Goal: Transaction & Acquisition: Purchase product/service

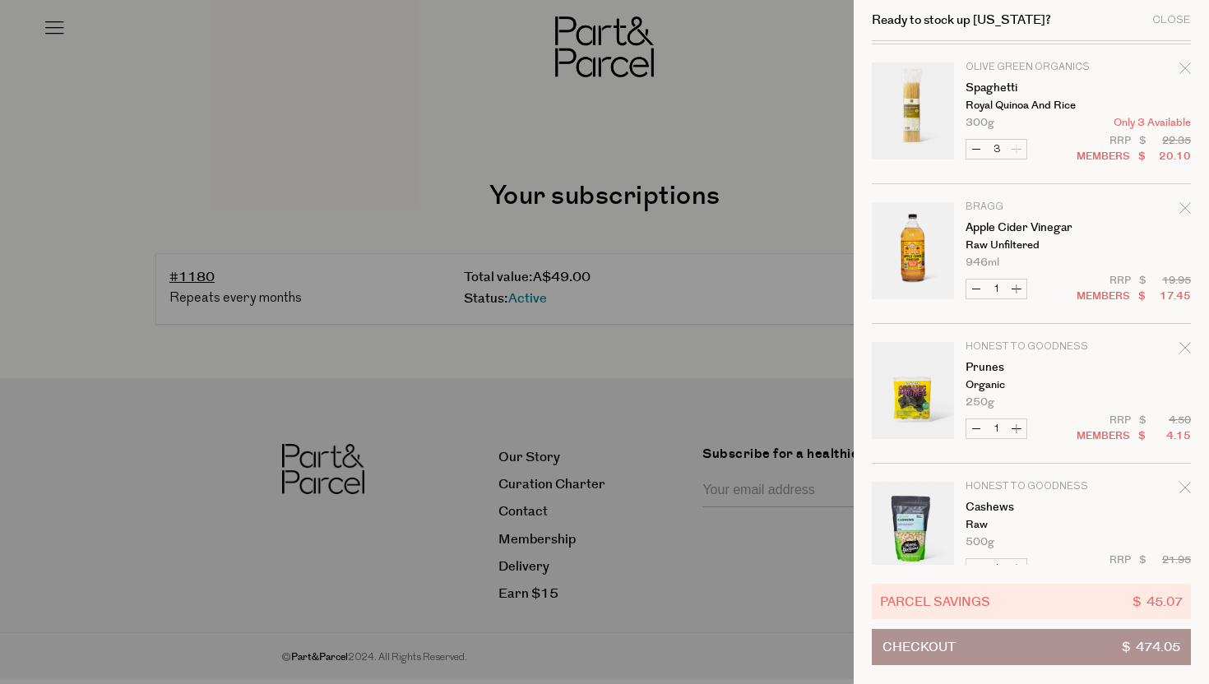
scroll to position [3076, 0]
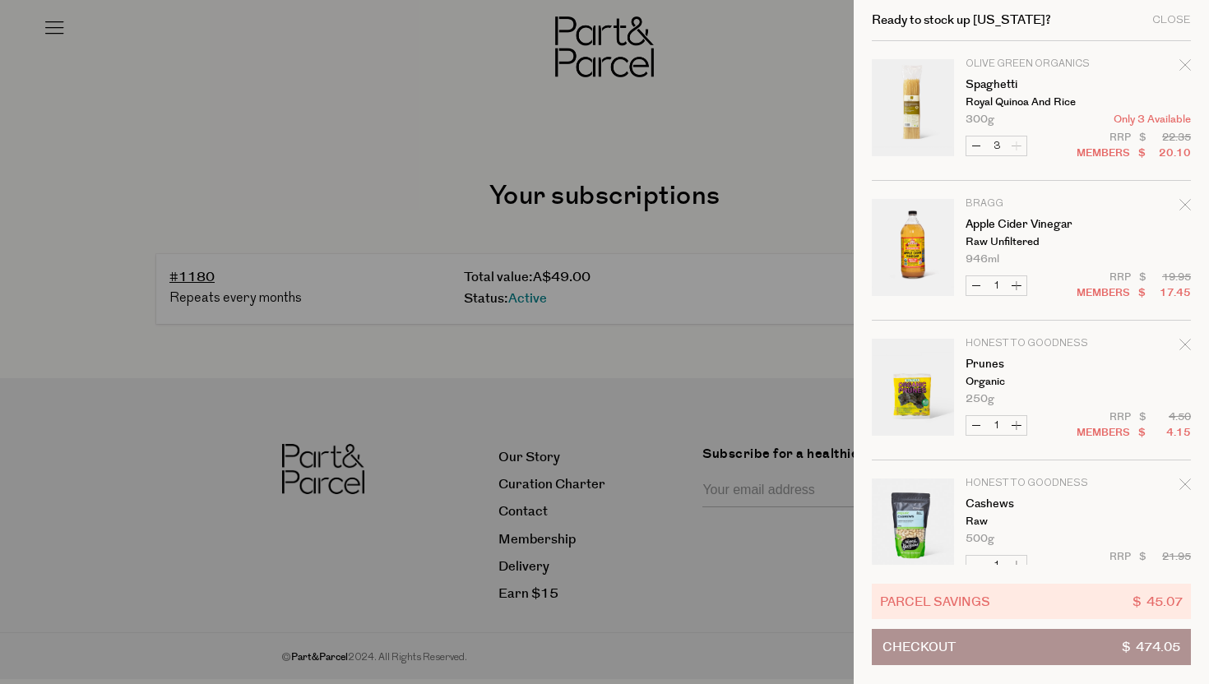
click at [1180, 12] on div "Ready to stock up Georgia? Close" at bounding box center [1031, 20] width 319 height 41
click at [1168, 18] on div "Close" at bounding box center [1171, 20] width 39 height 11
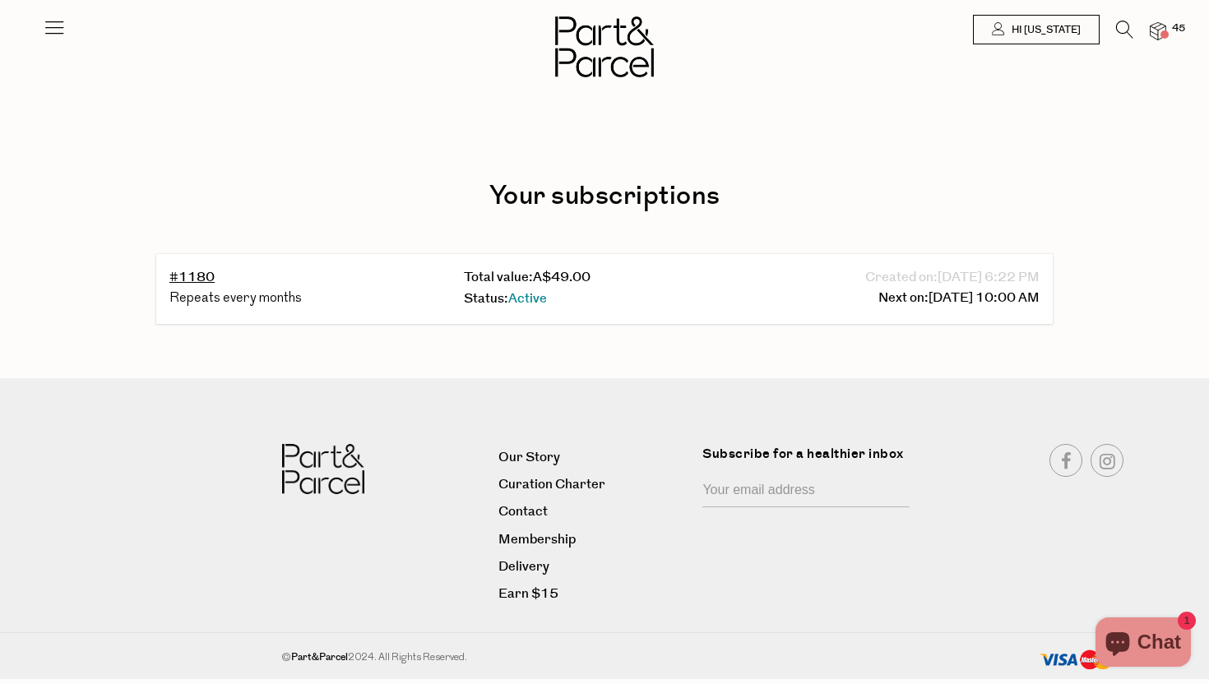
click at [50, 30] on icon at bounding box center [54, 27] width 23 height 23
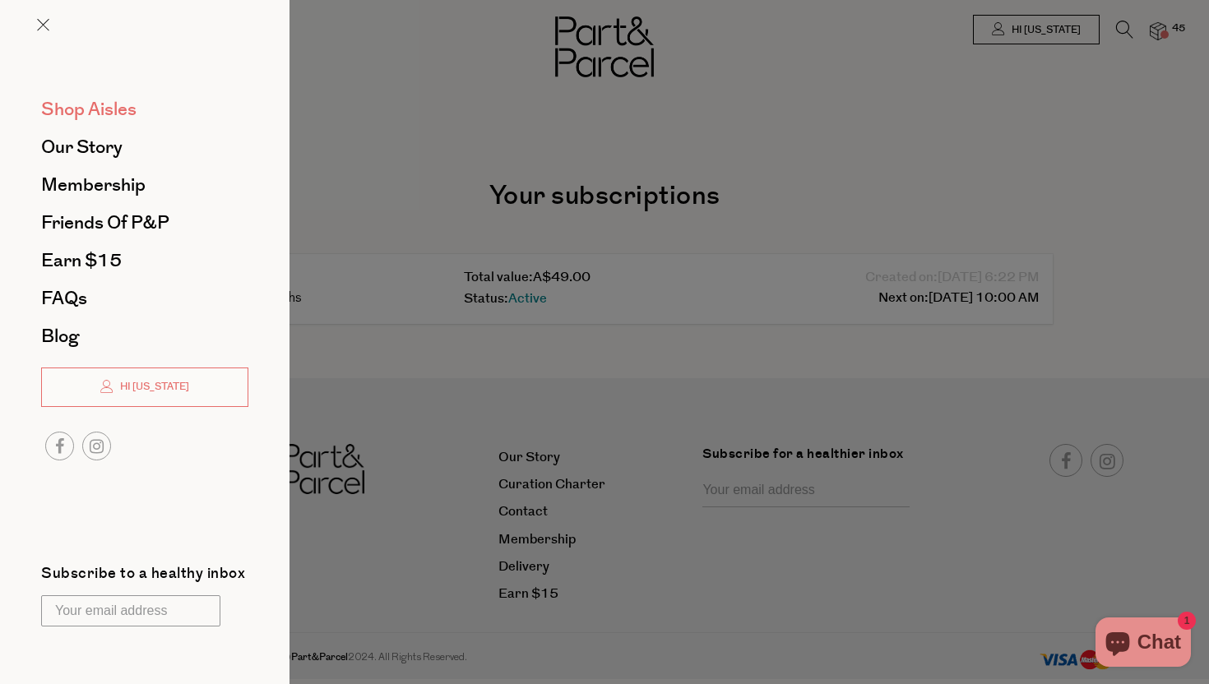
click at [100, 102] on span "Shop Aisles" at bounding box center [88, 109] width 95 height 26
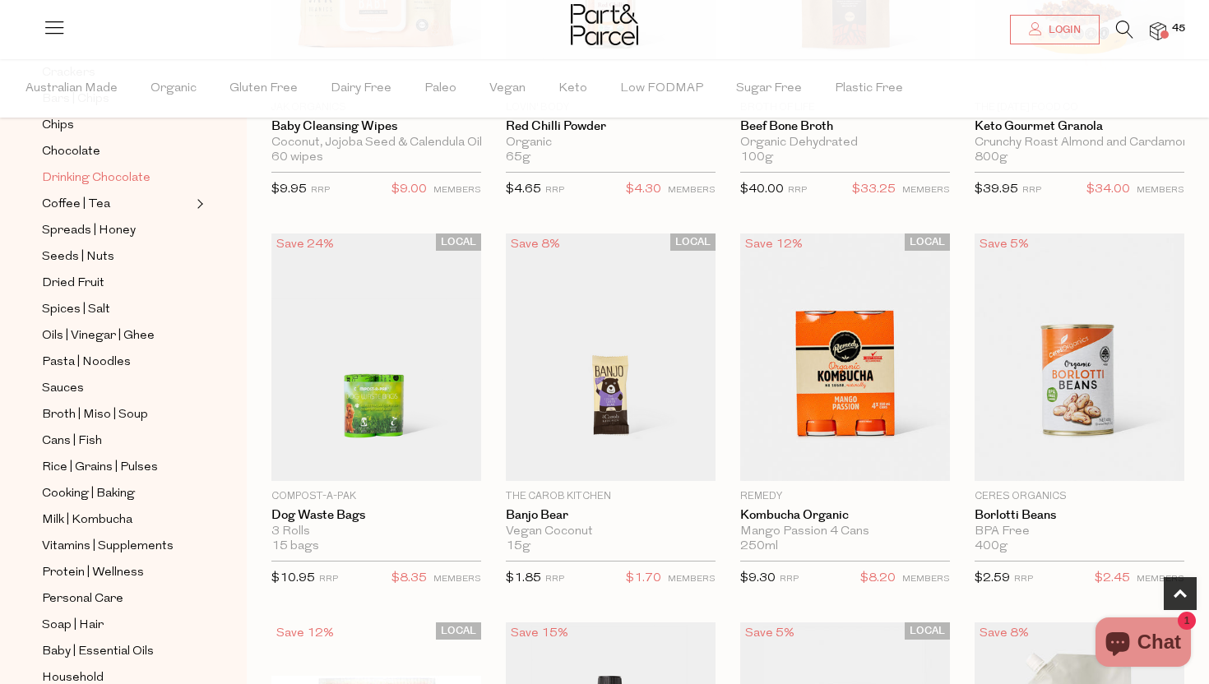
scroll to position [373, 0]
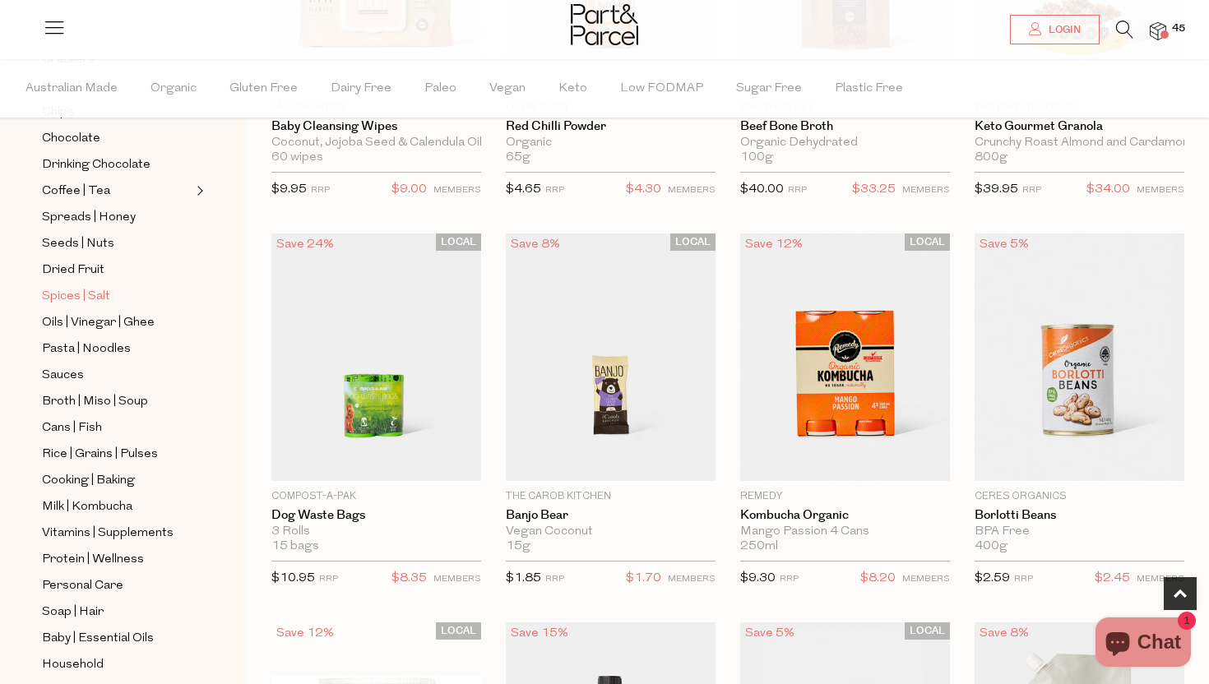
click at [95, 292] on span "Spices | Salt" at bounding box center [76, 297] width 68 height 20
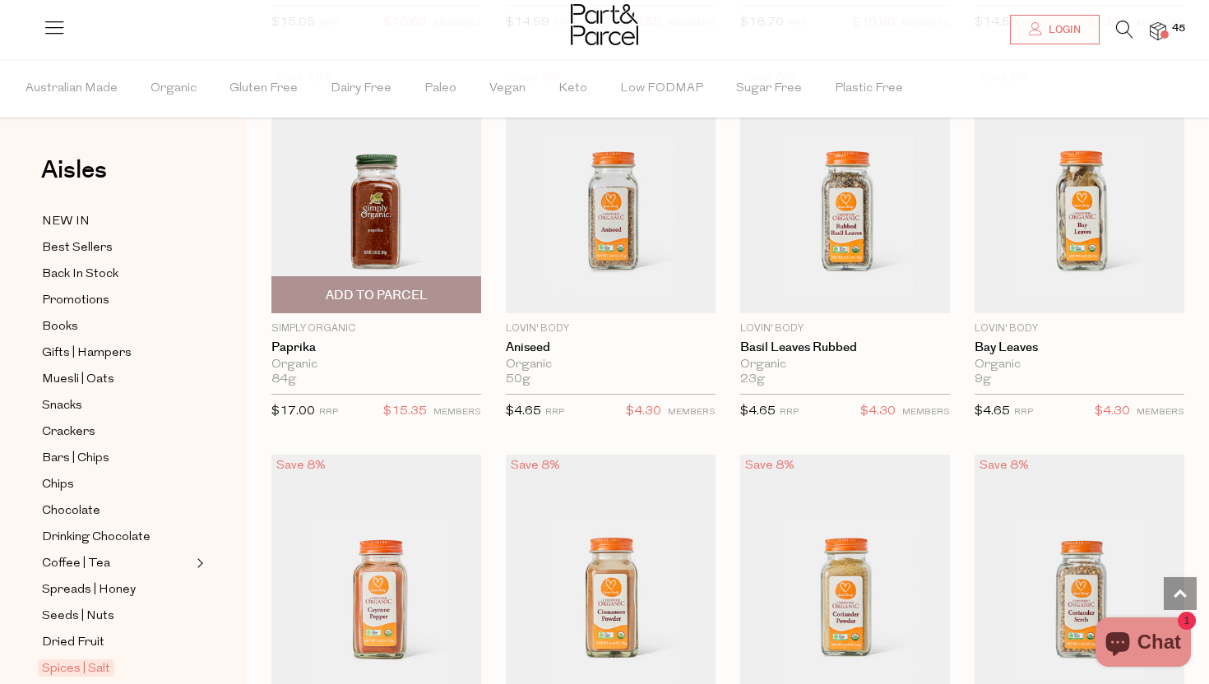
scroll to position [2898, 0]
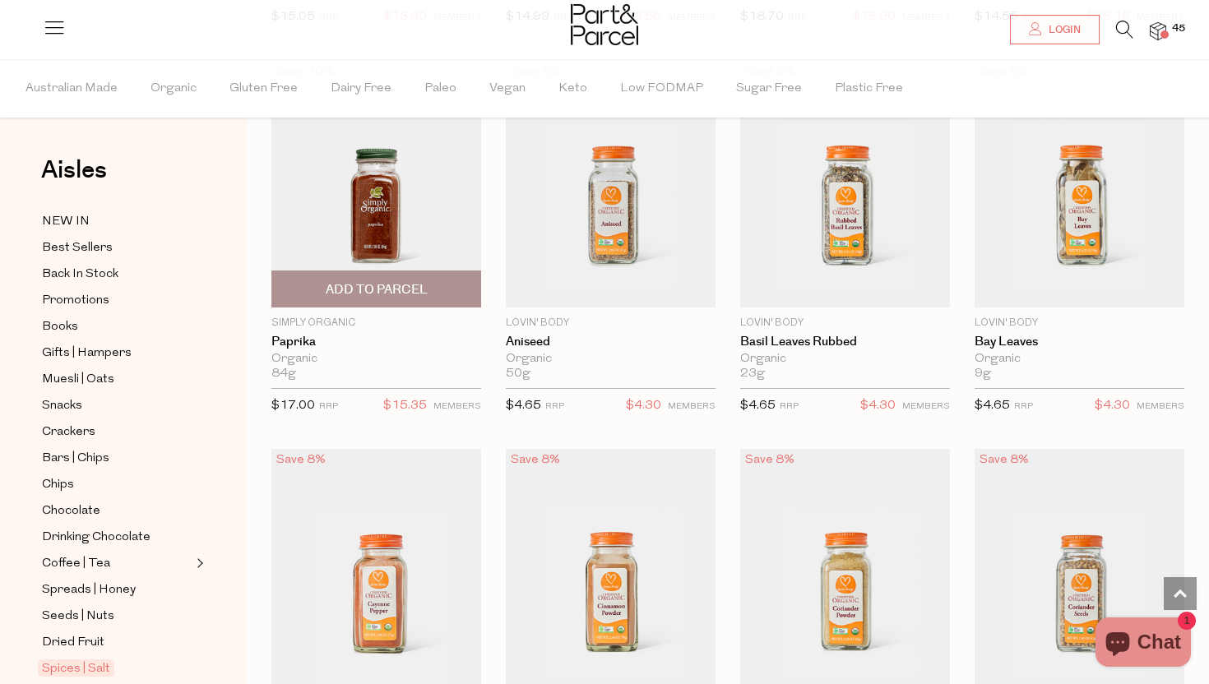
click at [375, 286] on span "Add To Parcel" at bounding box center [377, 289] width 102 height 17
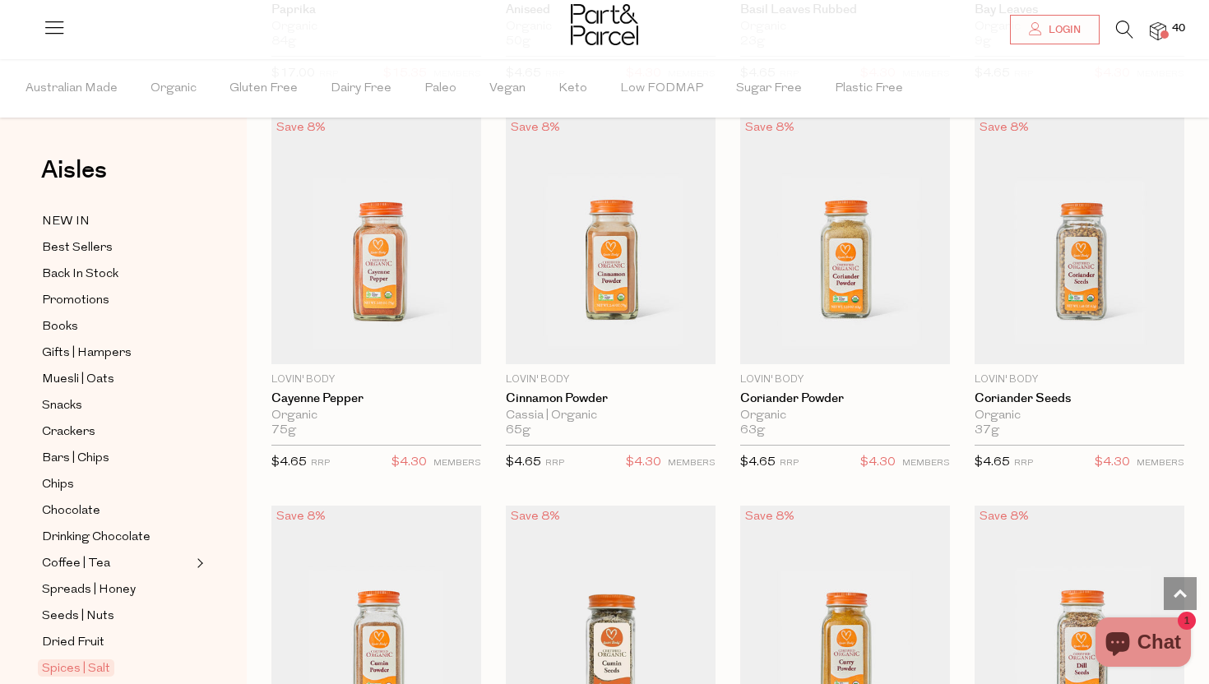
scroll to position [3233, 0]
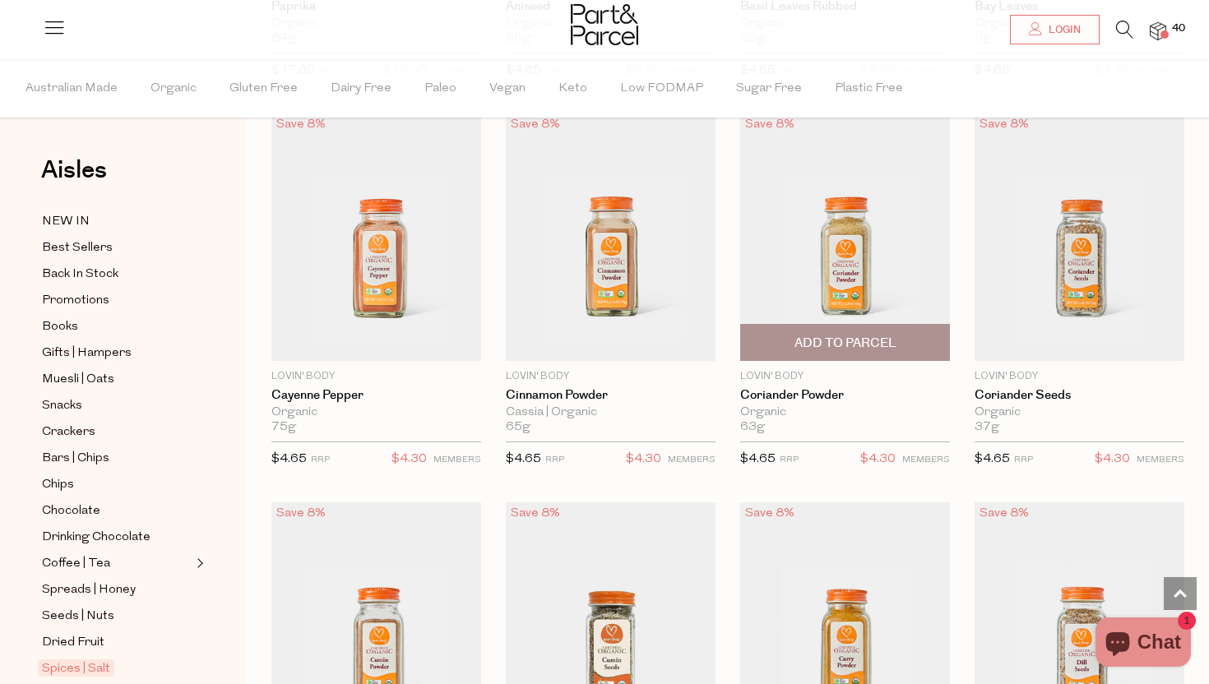
click at [846, 345] on span "Add To Parcel" at bounding box center [845, 343] width 102 height 17
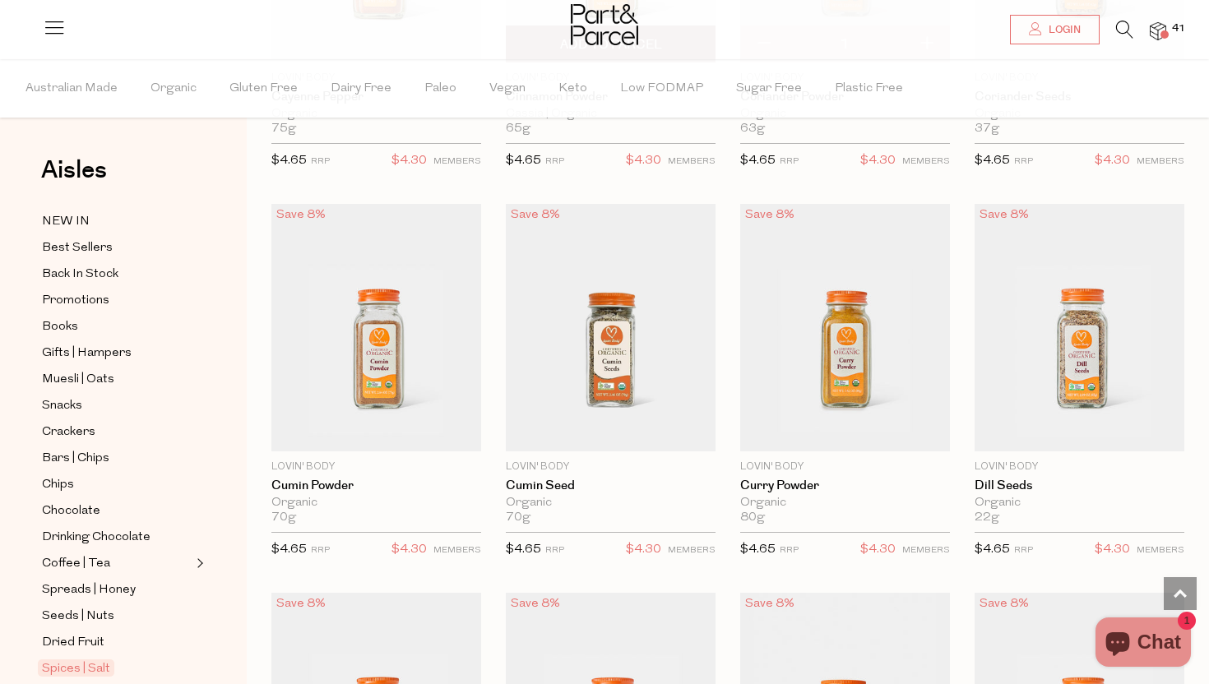
scroll to position [3536, 0]
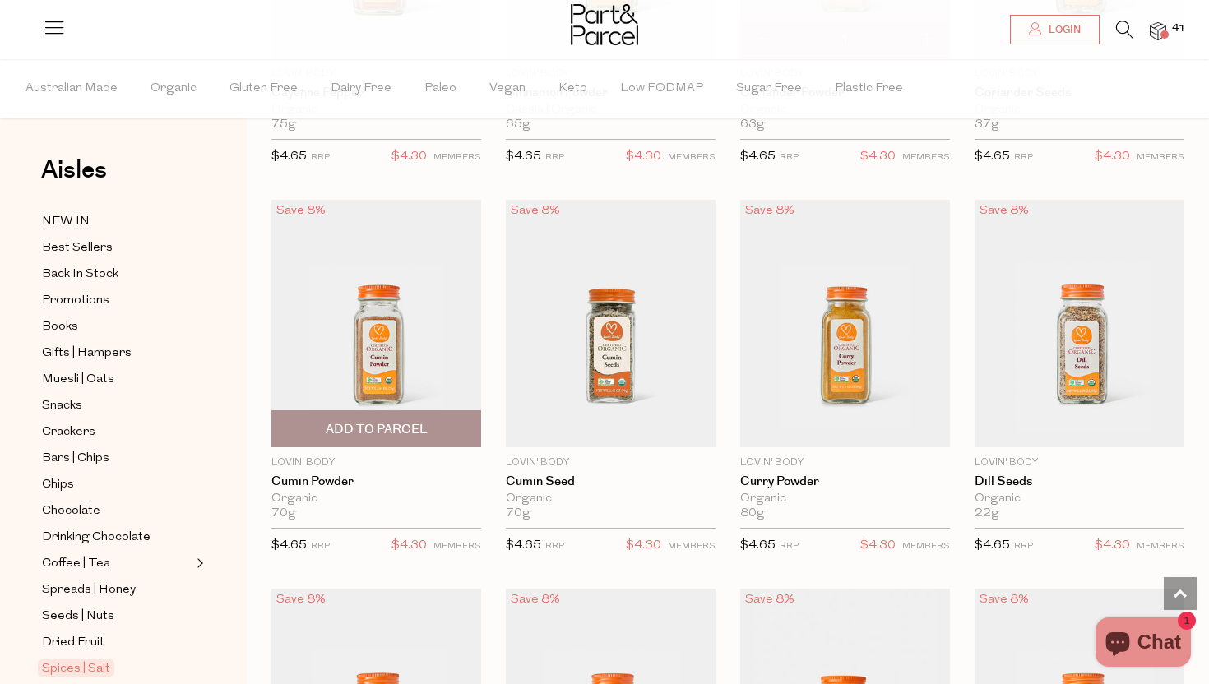
click at [373, 424] on span "Add To Parcel" at bounding box center [377, 429] width 102 height 17
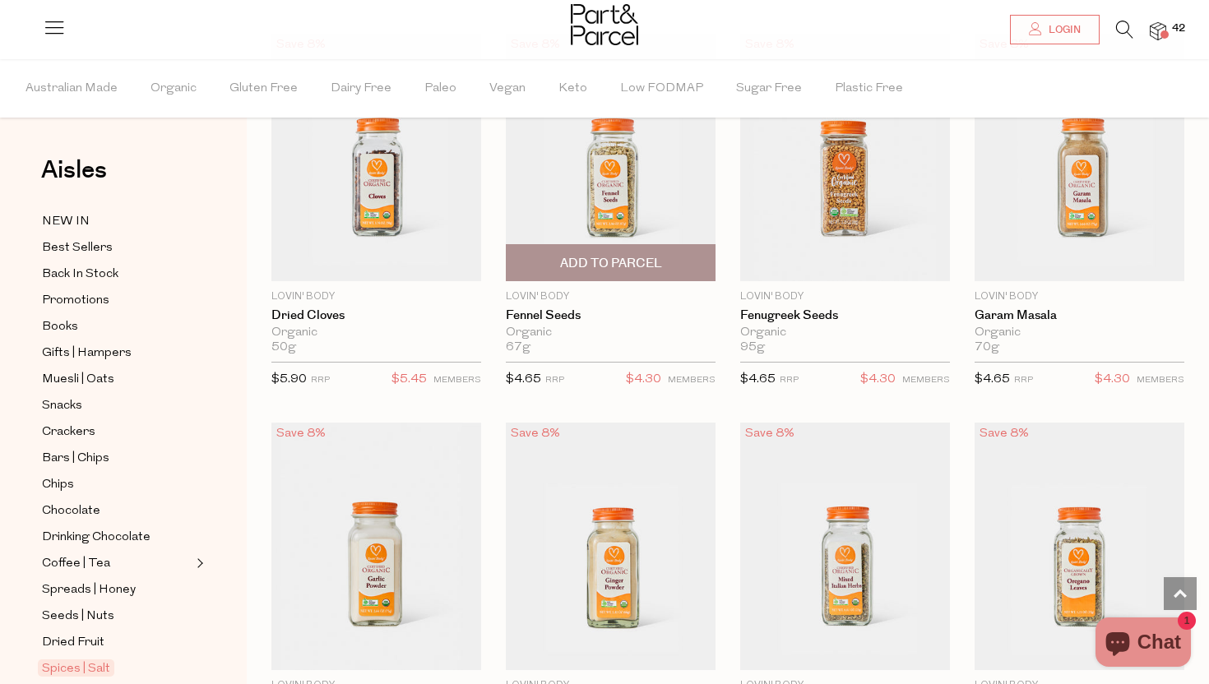
scroll to position [4092, 0]
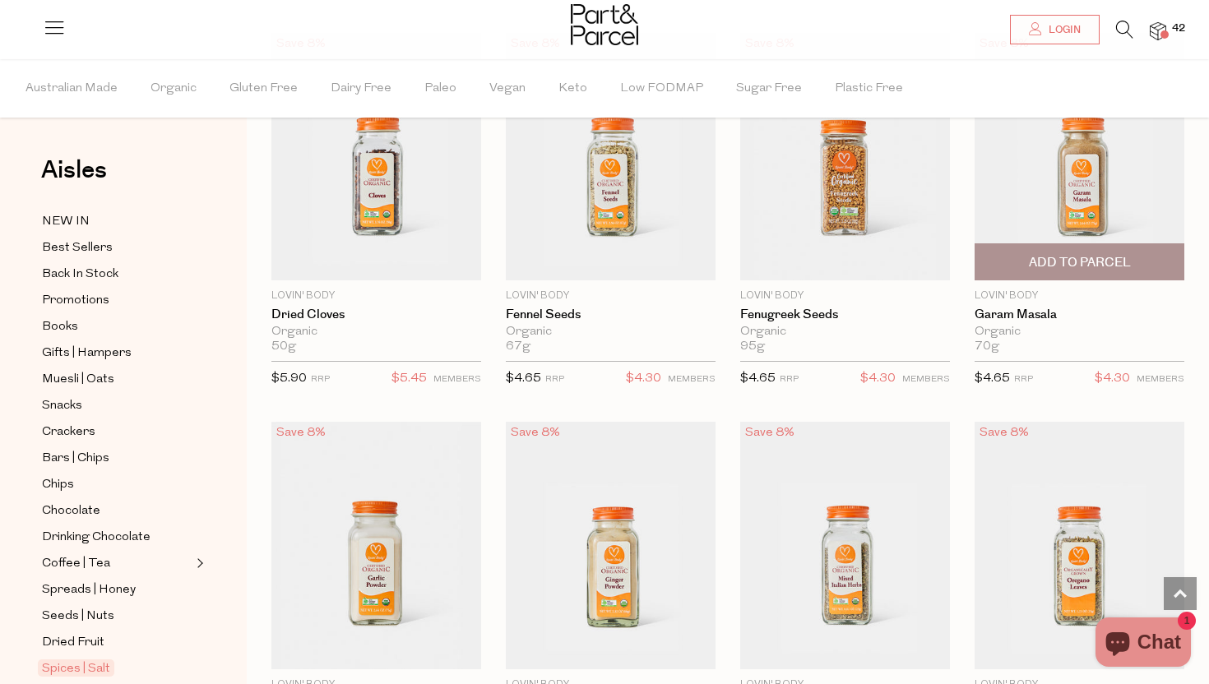
click at [1103, 254] on span "Add To Parcel" at bounding box center [1080, 262] width 102 height 17
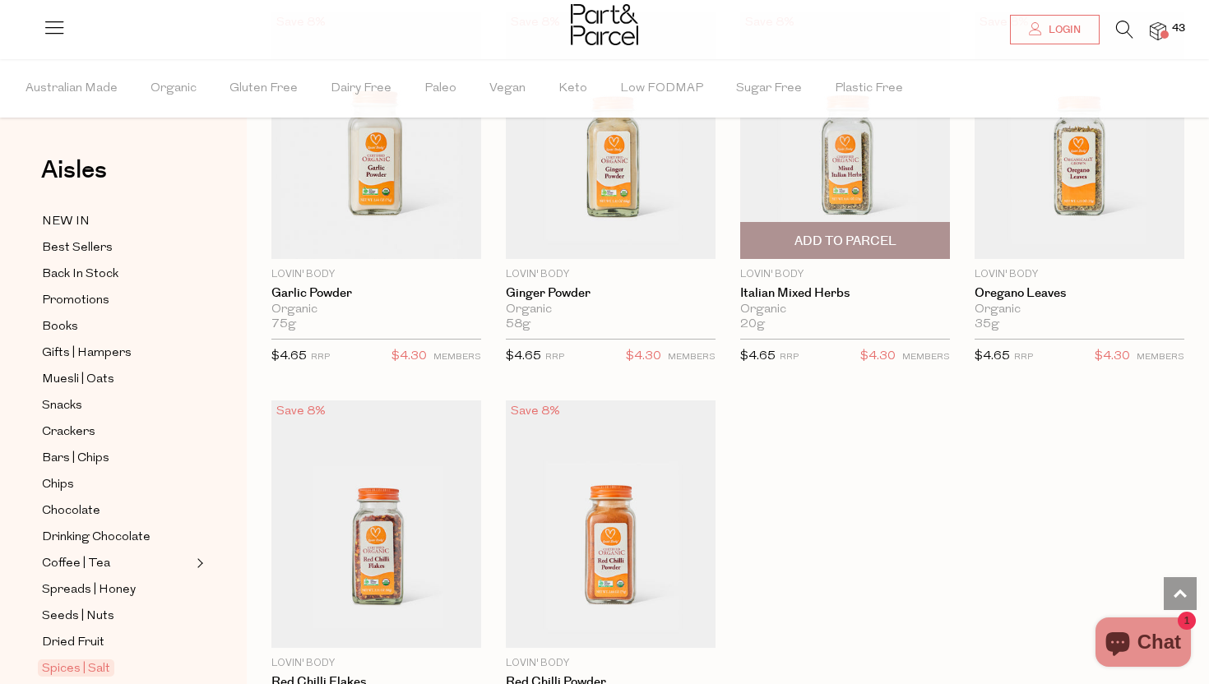
scroll to position [4495, 0]
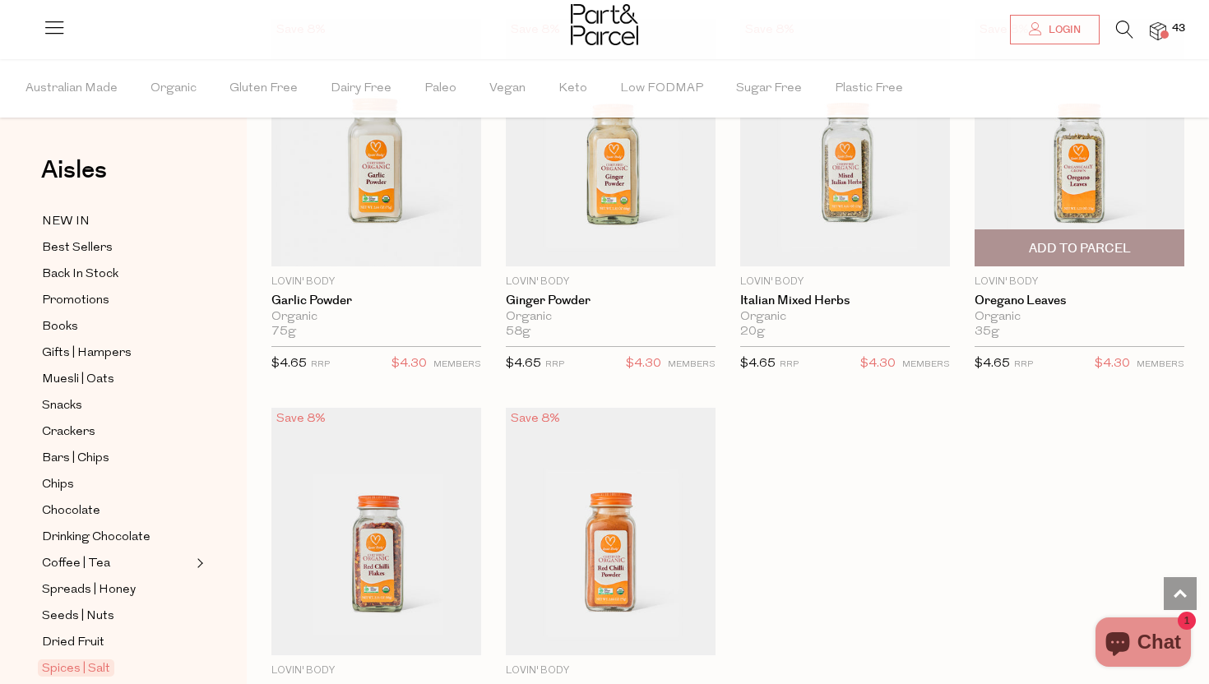
click at [1095, 242] on span "Add To Parcel" at bounding box center [1080, 248] width 102 height 17
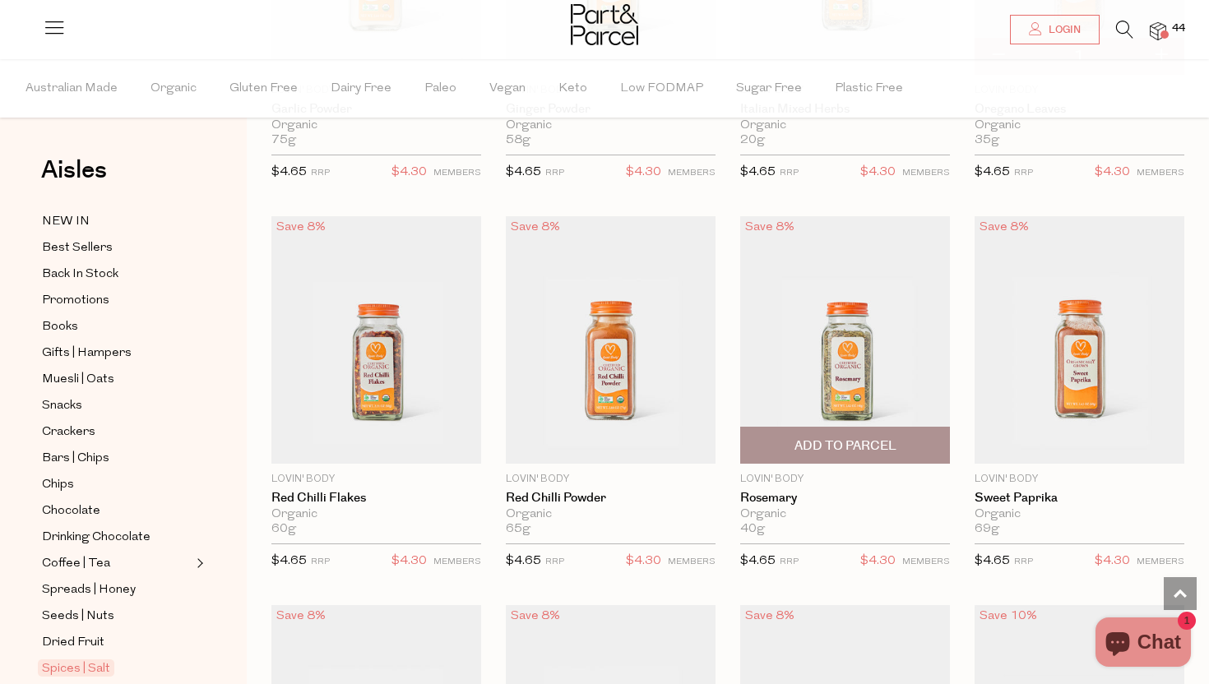
scroll to position [4692, 0]
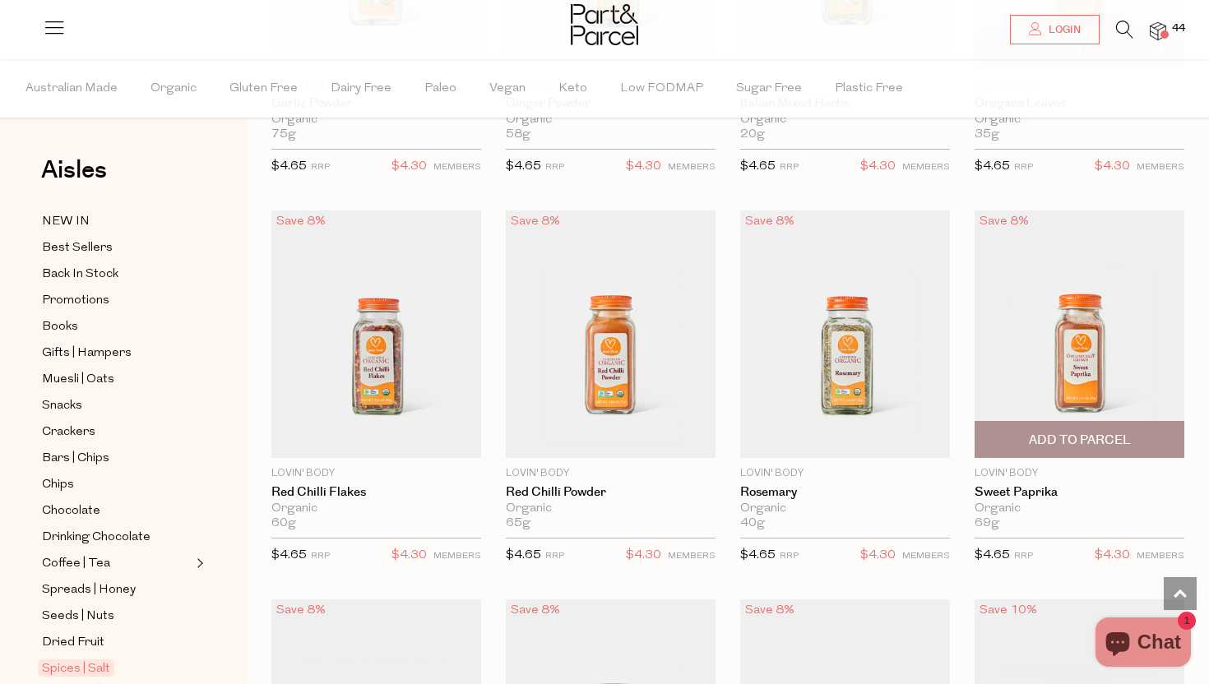
click at [1100, 438] on span "Add To Parcel" at bounding box center [1080, 440] width 102 height 17
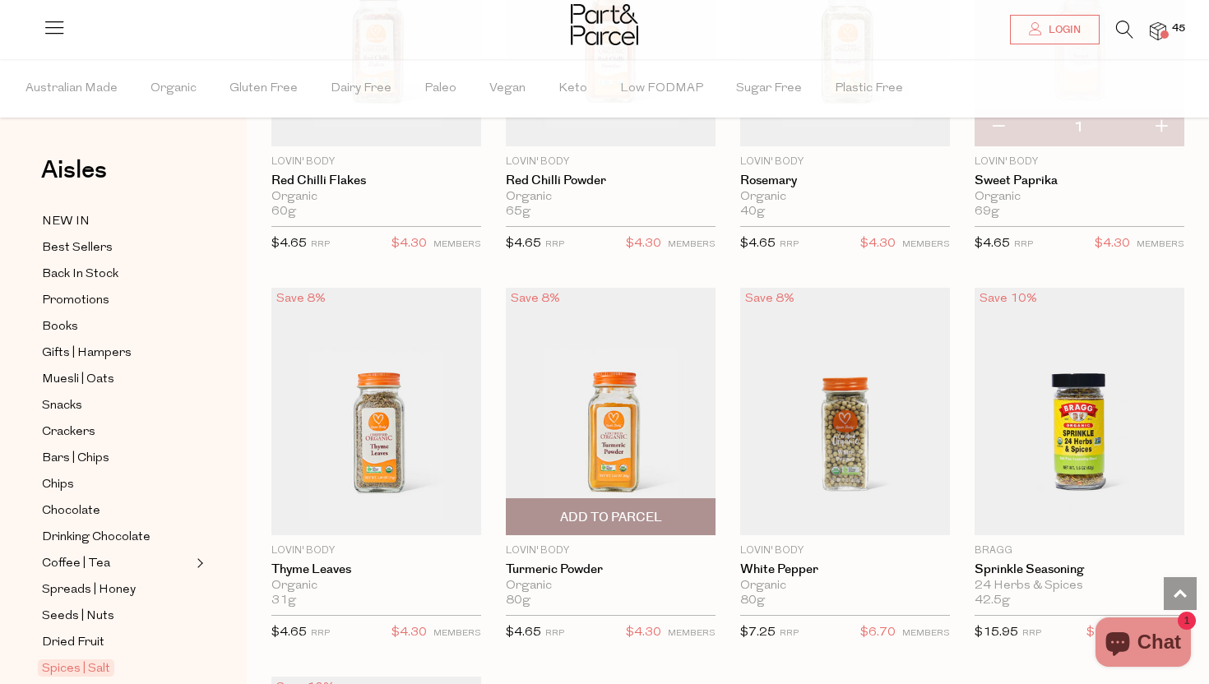
scroll to position [5005, 0]
click at [606, 510] on span "Add To Parcel" at bounding box center [611, 515] width 102 height 17
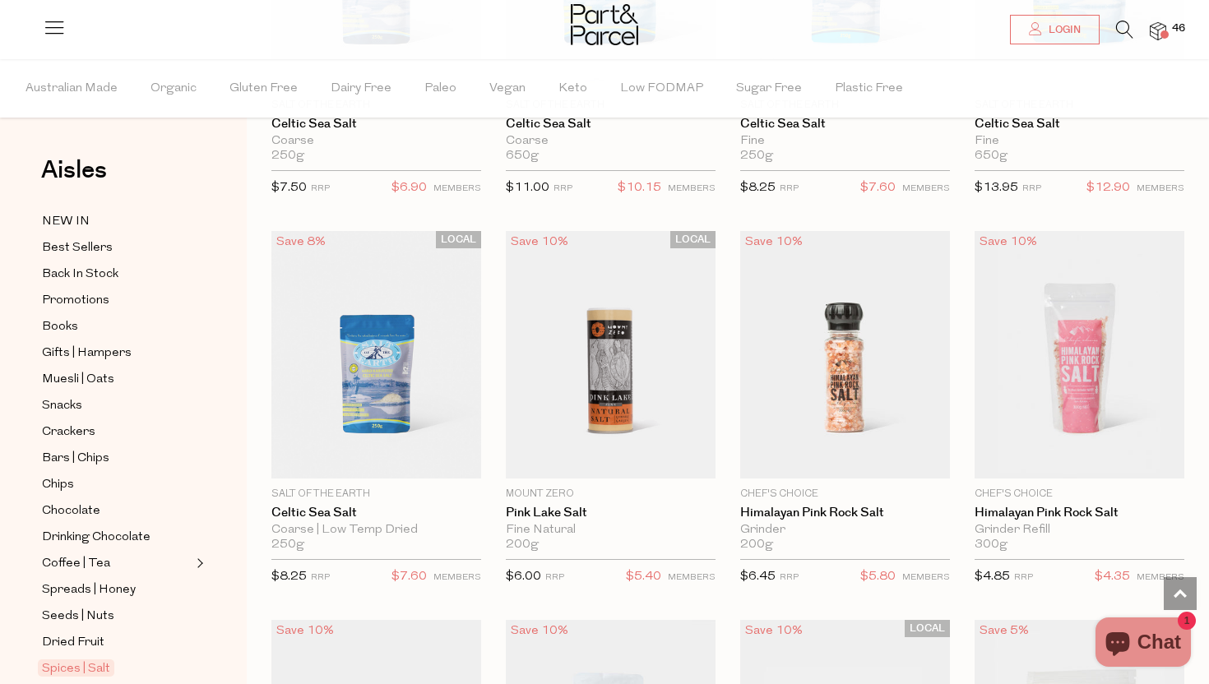
scroll to position [0, 0]
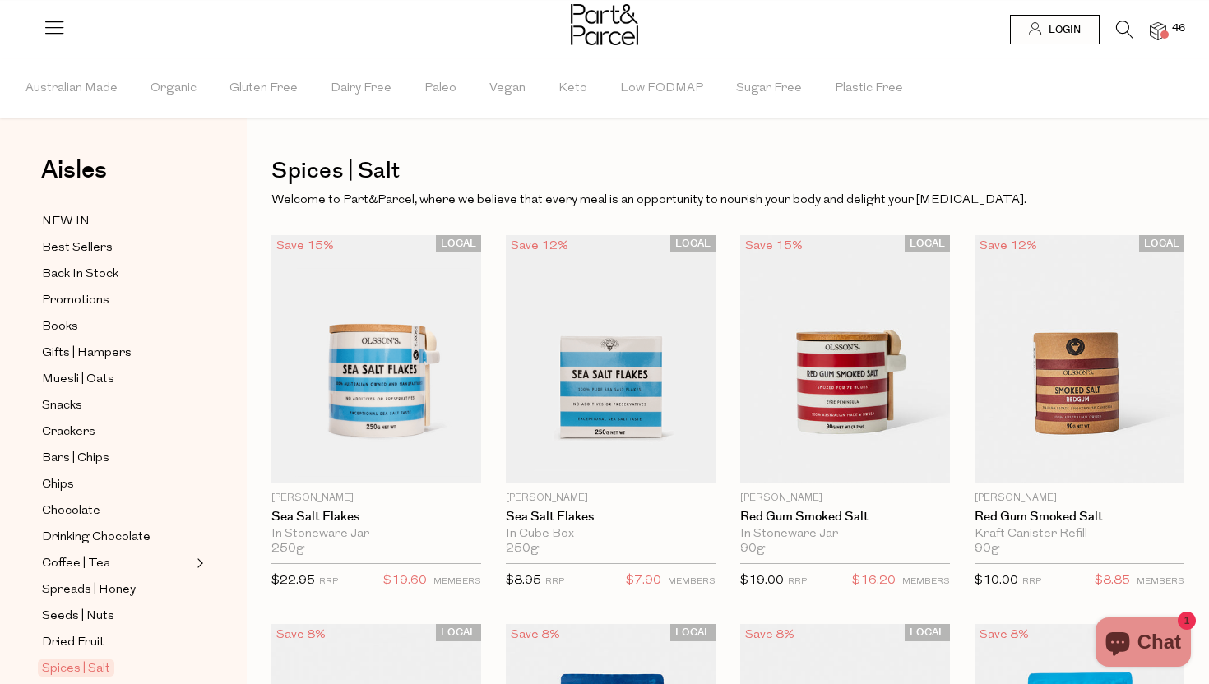
click at [1122, 29] on icon at bounding box center [1124, 30] width 17 height 18
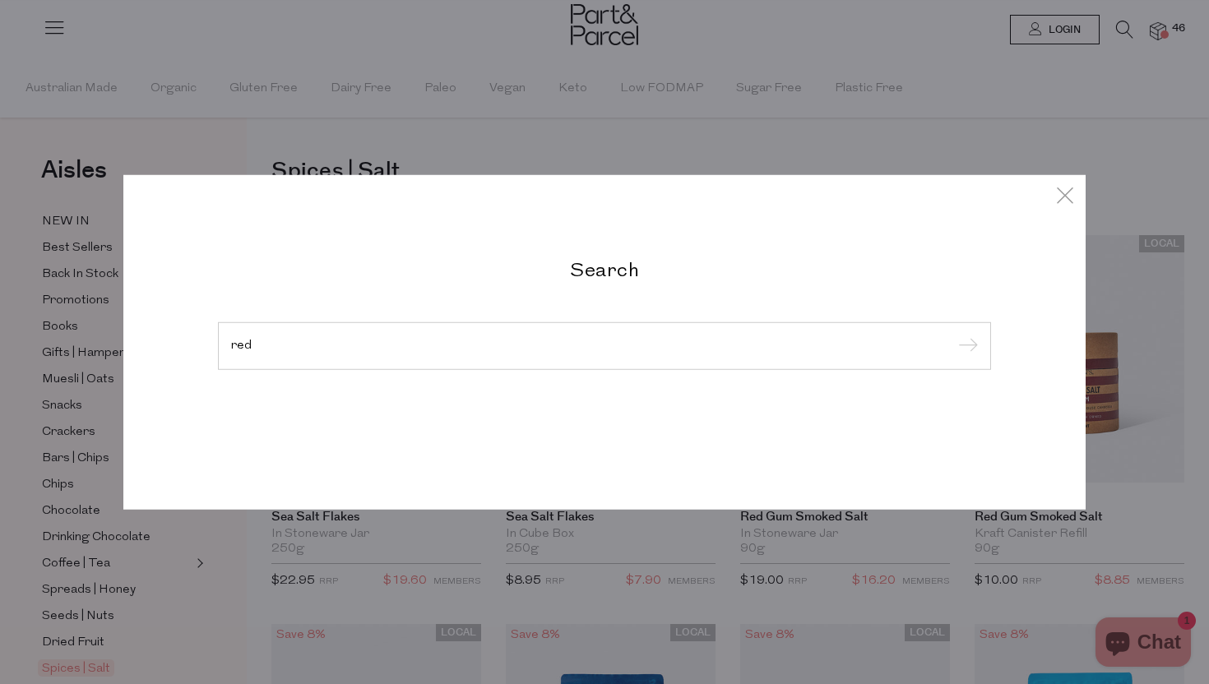
type input "red"
click at [953, 335] on input "submit" at bounding box center [965, 347] width 25 height 25
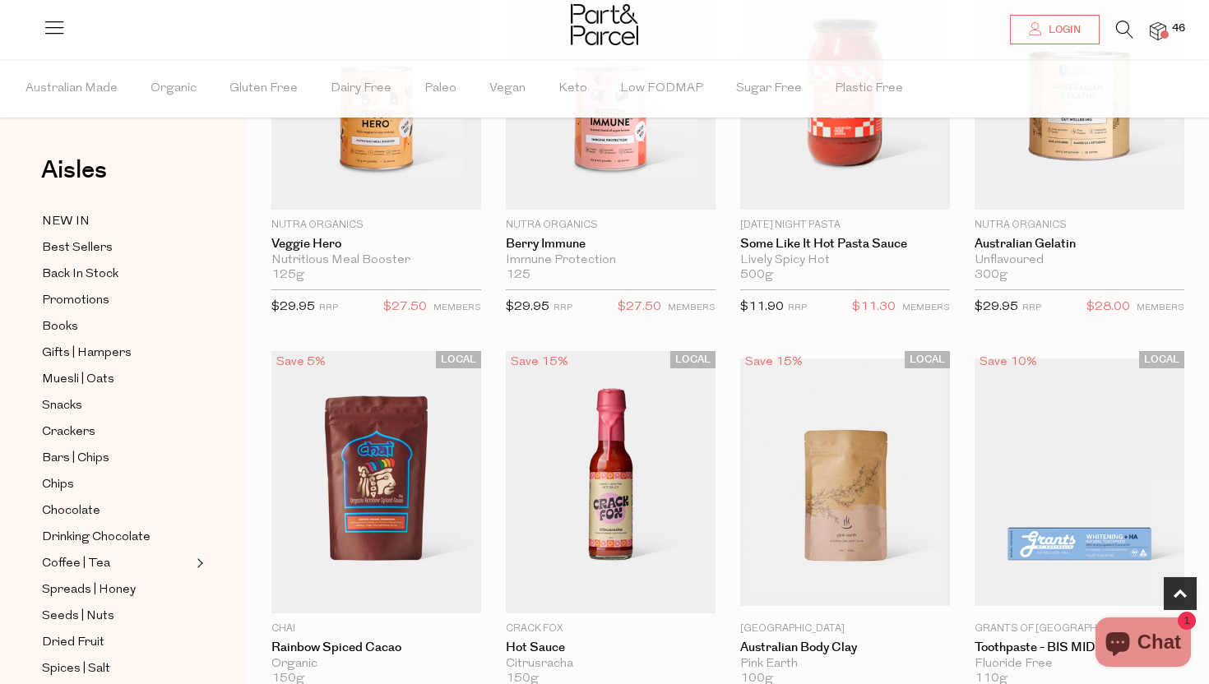
type input "3"
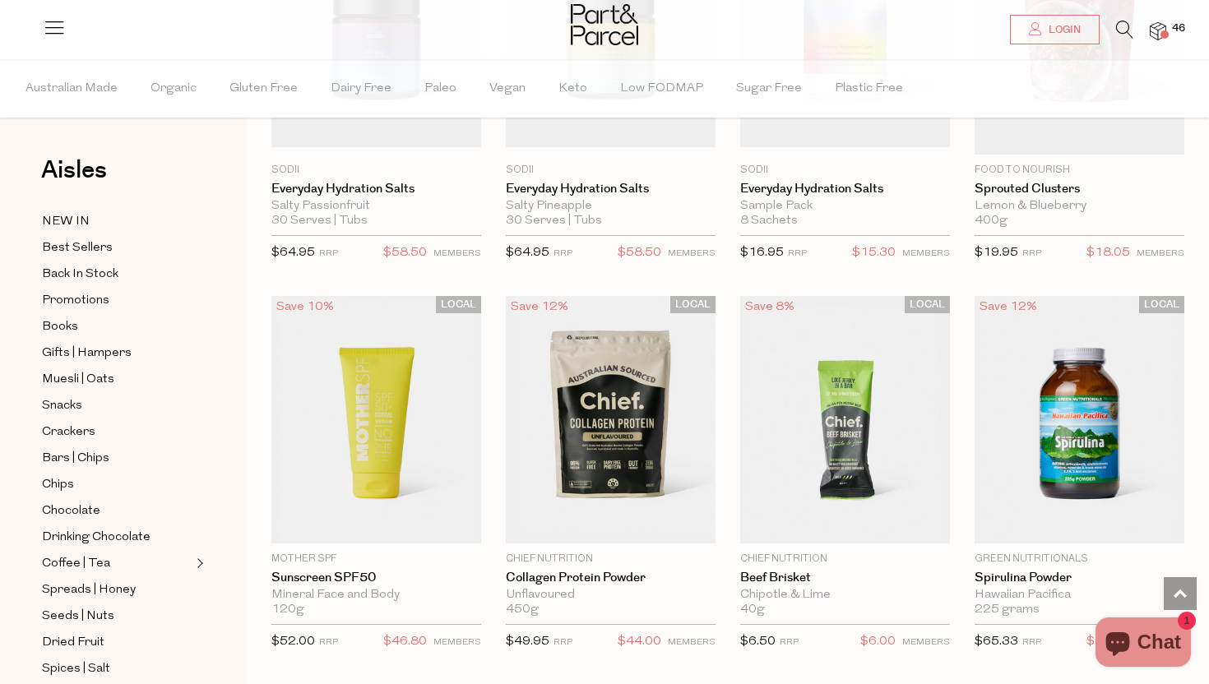
scroll to position [1476, 0]
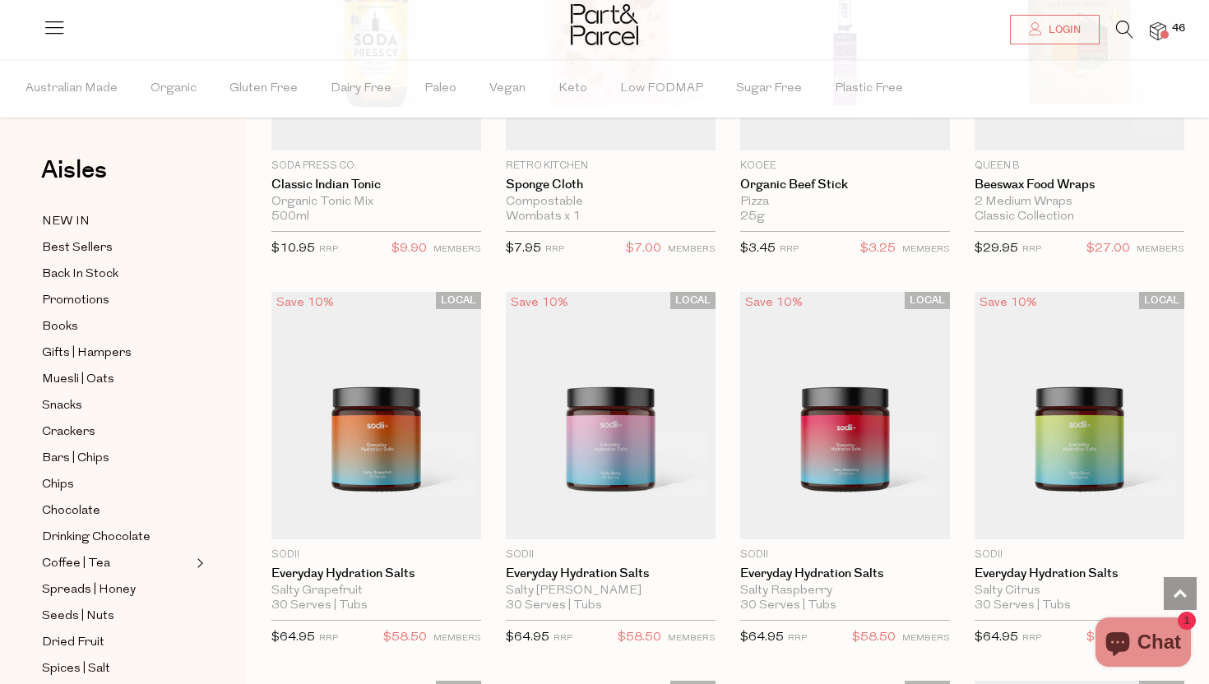
click at [1121, 25] on icon at bounding box center [1124, 30] width 17 height 18
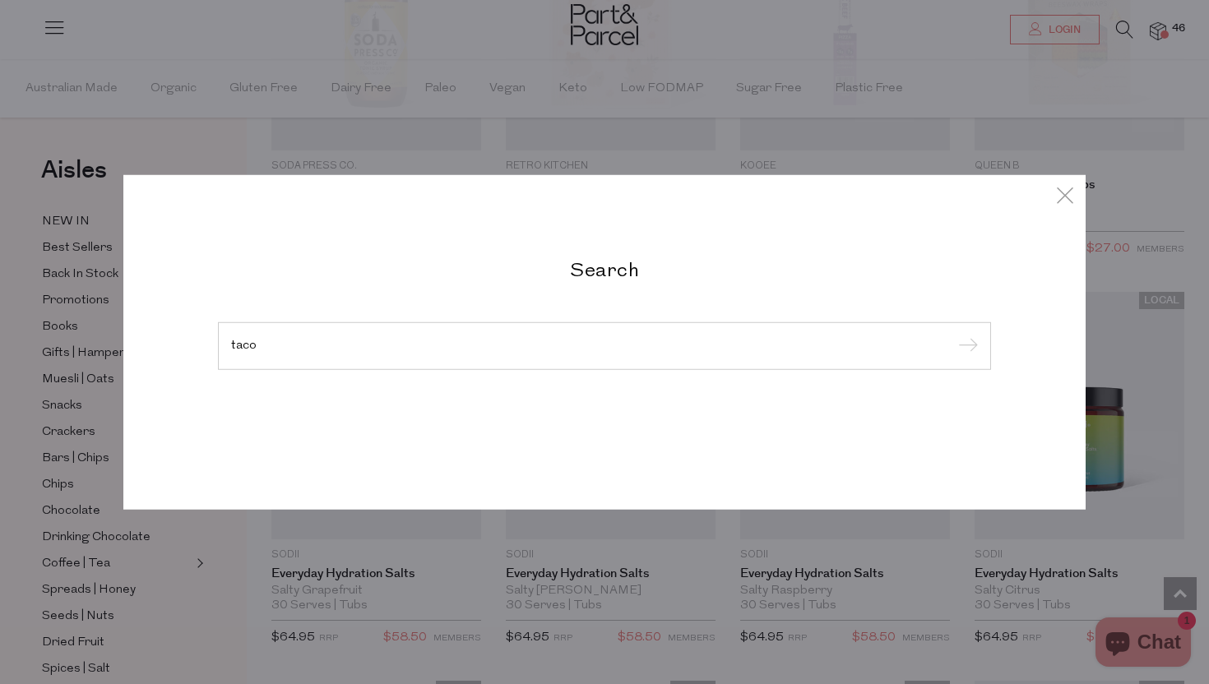
type input "taco"
click at [953, 335] on input "submit" at bounding box center [965, 347] width 25 height 25
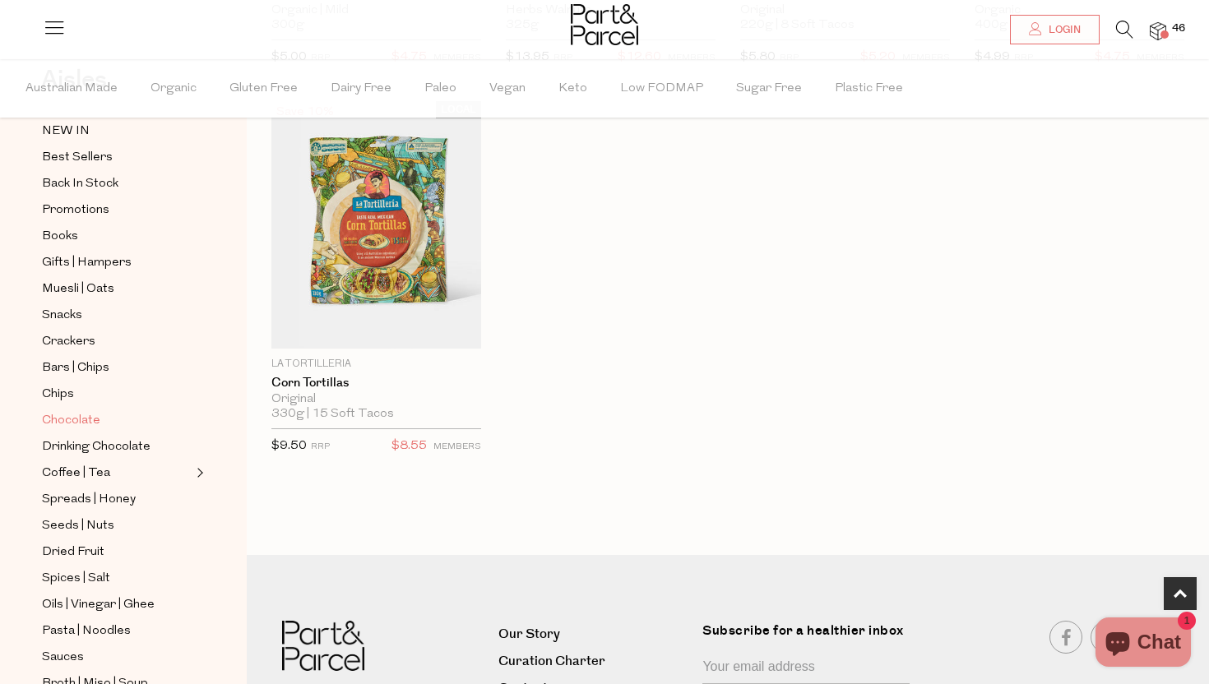
scroll to position [68, 0]
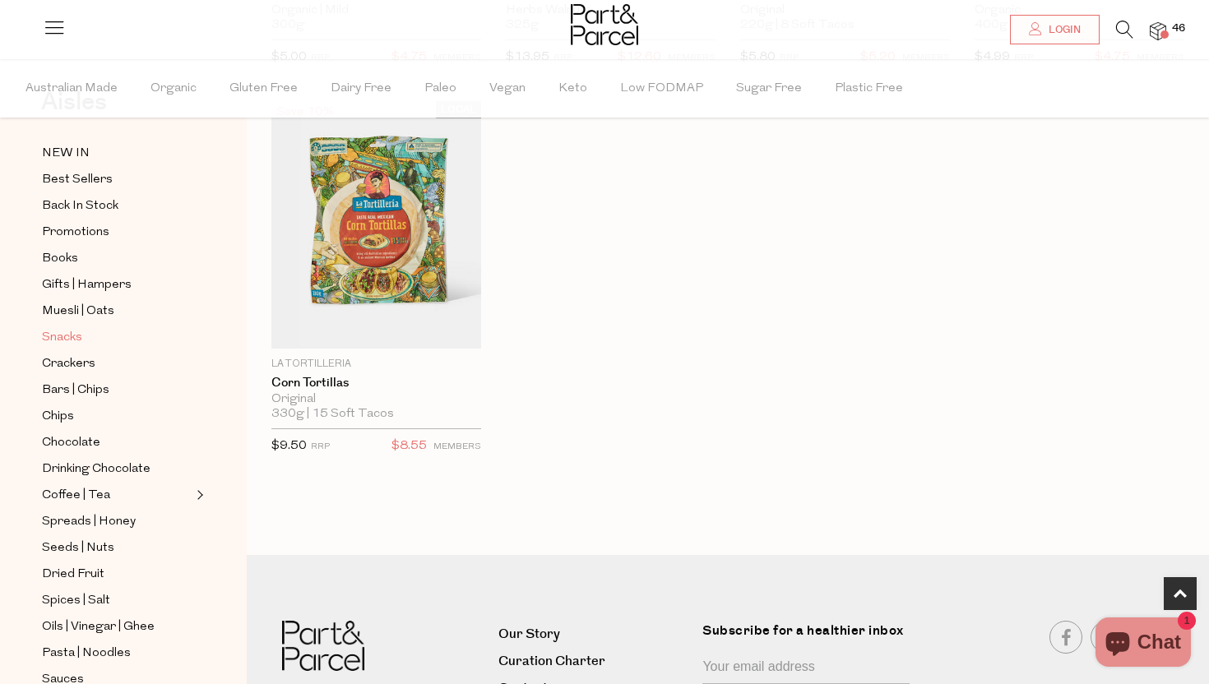
click at [71, 336] on span "Snacks" at bounding box center [62, 338] width 40 height 20
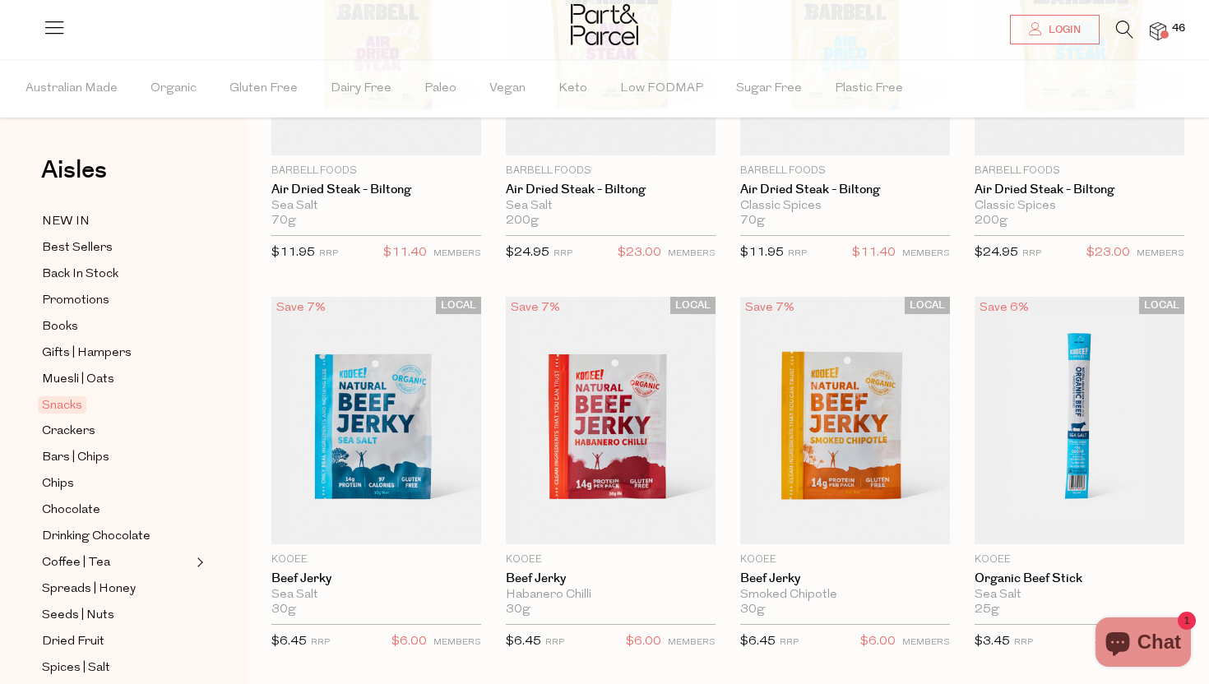
type input "3"
type input "2"
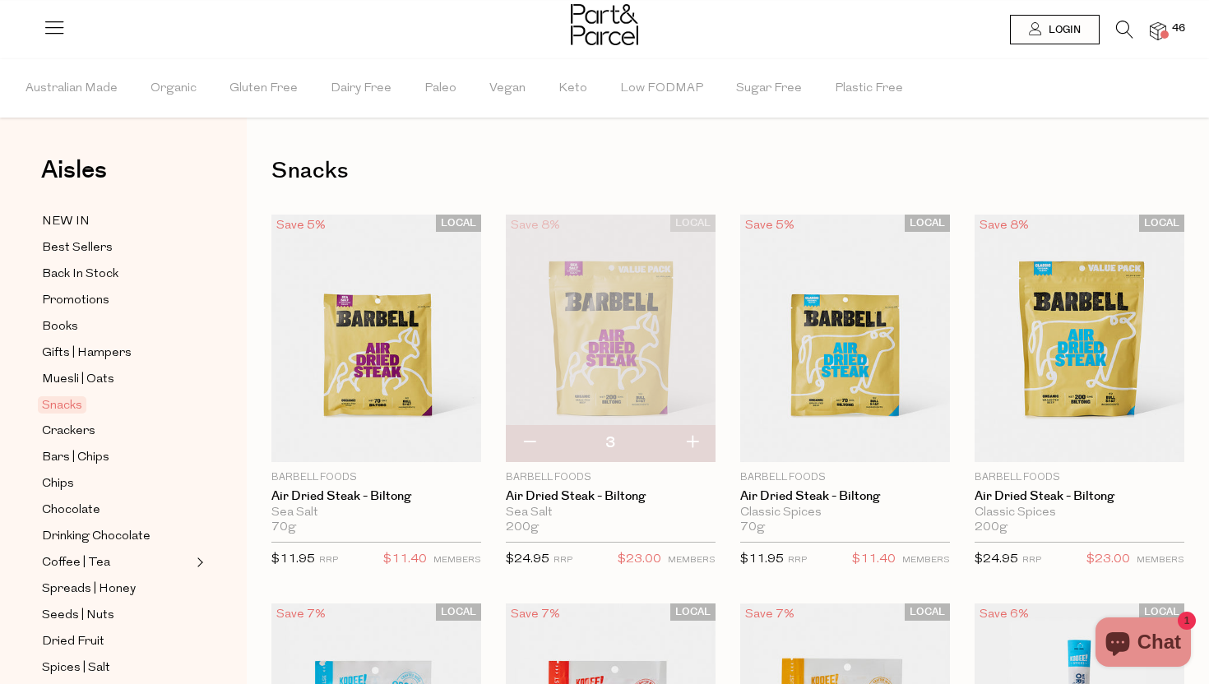
click at [1159, 26] on img at bounding box center [1158, 31] width 16 height 19
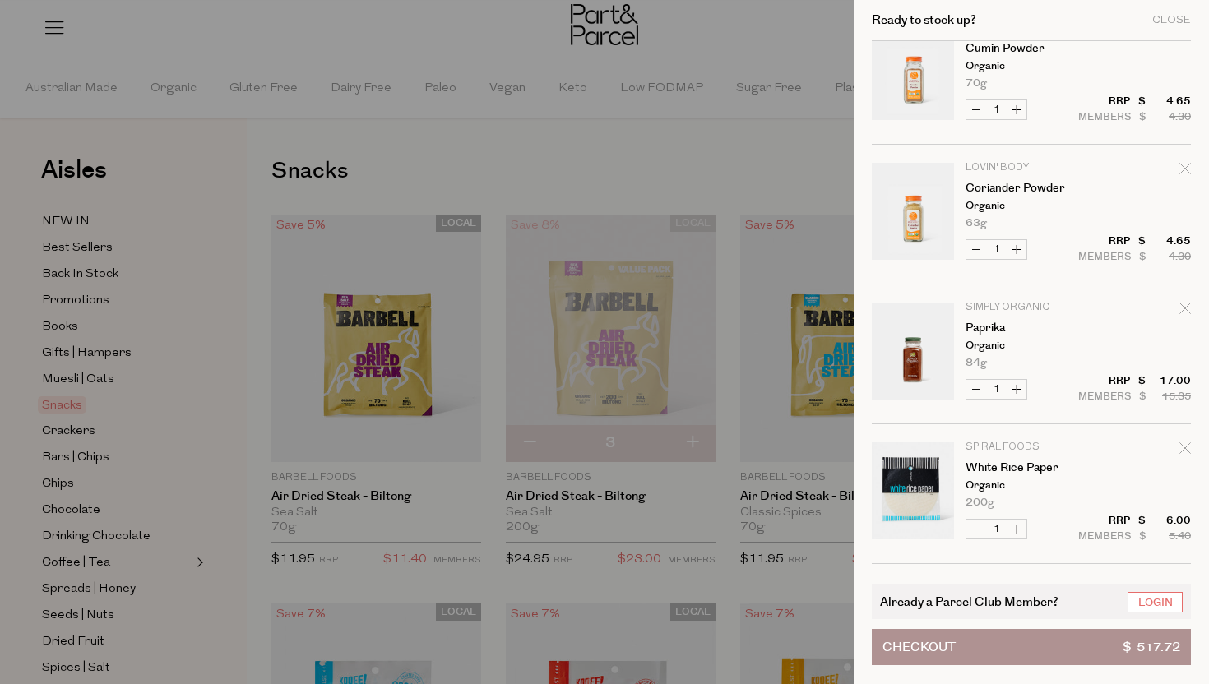
scroll to position [597, 0]
click at [1179, 305] on icon "Remove Paprika" at bounding box center [1185, 307] width 12 height 12
type input "Add Membership"
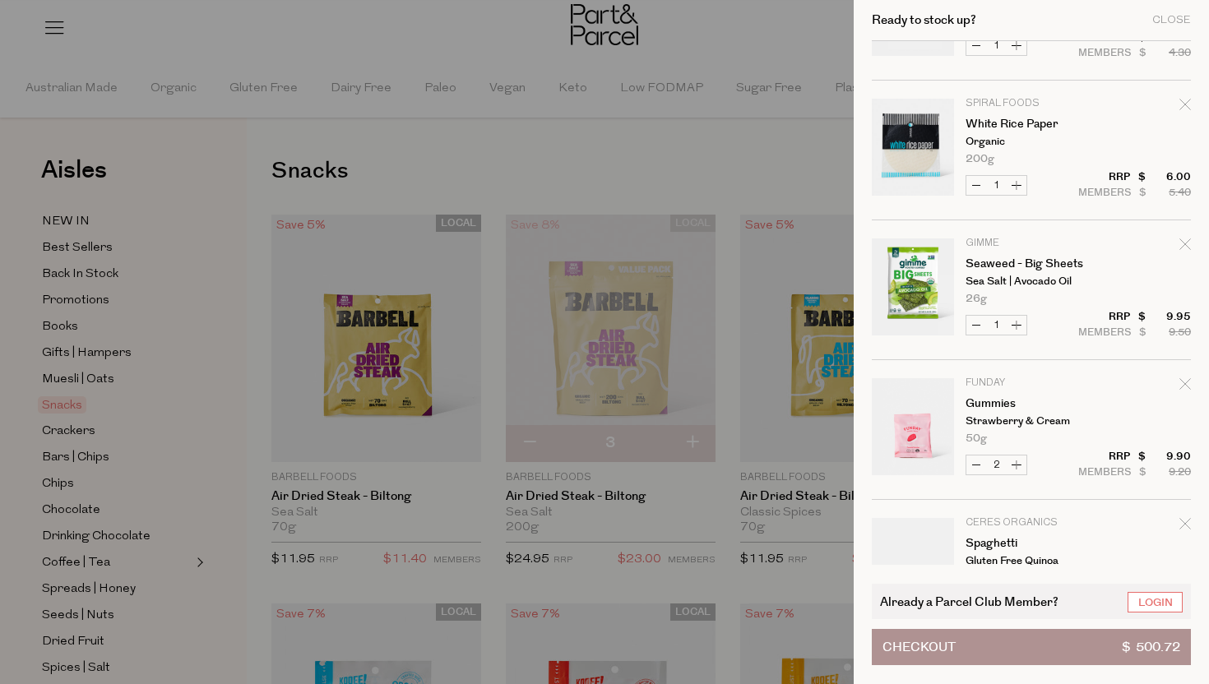
scroll to position [776, 0]
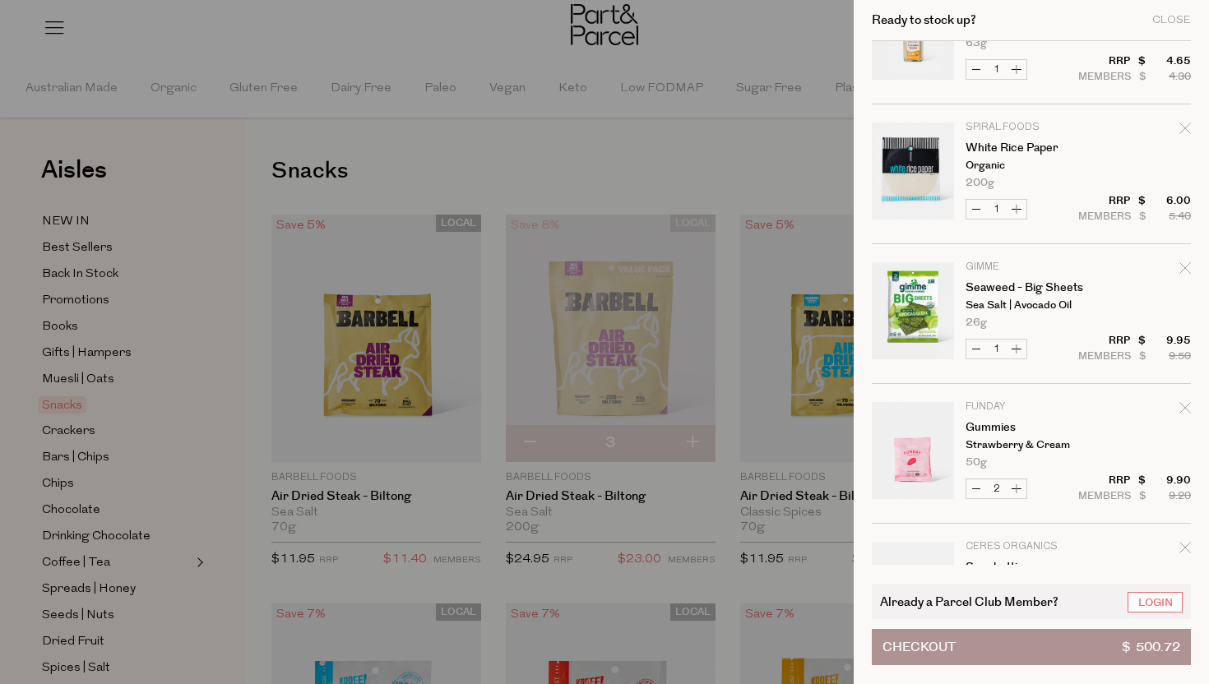
click at [1183, 124] on icon "Remove White Rice Paper" at bounding box center [1185, 129] width 12 height 12
type input "Add Membership"
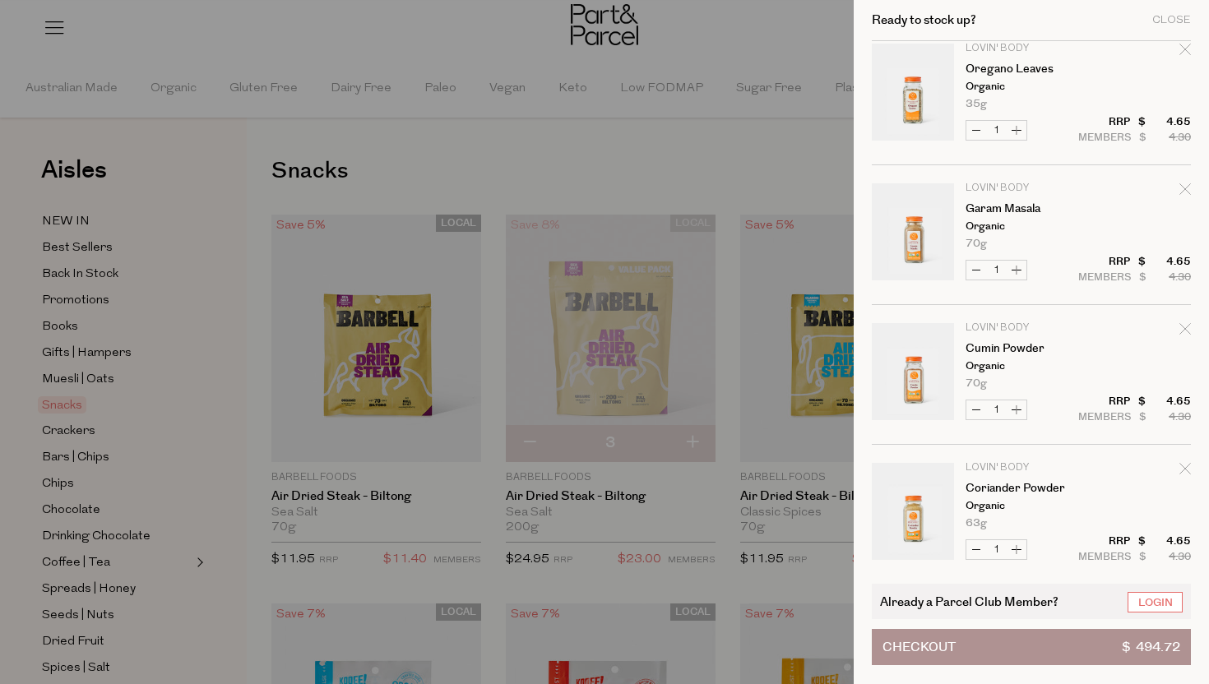
scroll to position [0, 0]
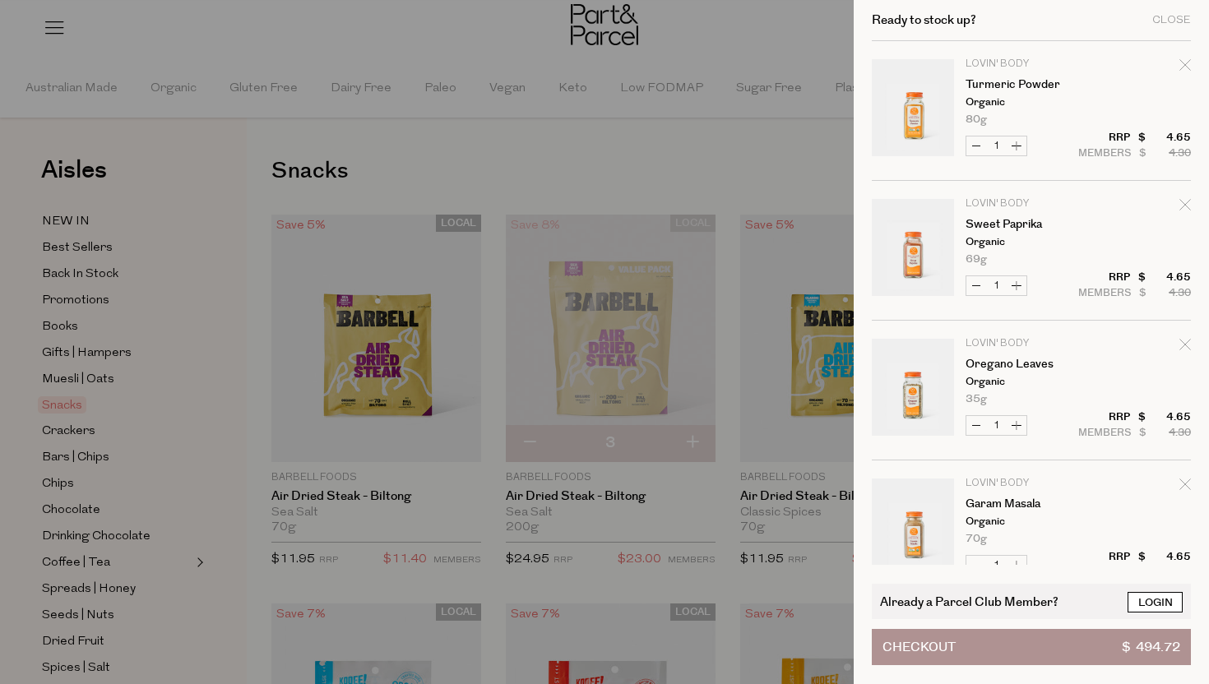
click at [1163, 603] on link "Login" at bounding box center [1155, 602] width 55 height 21
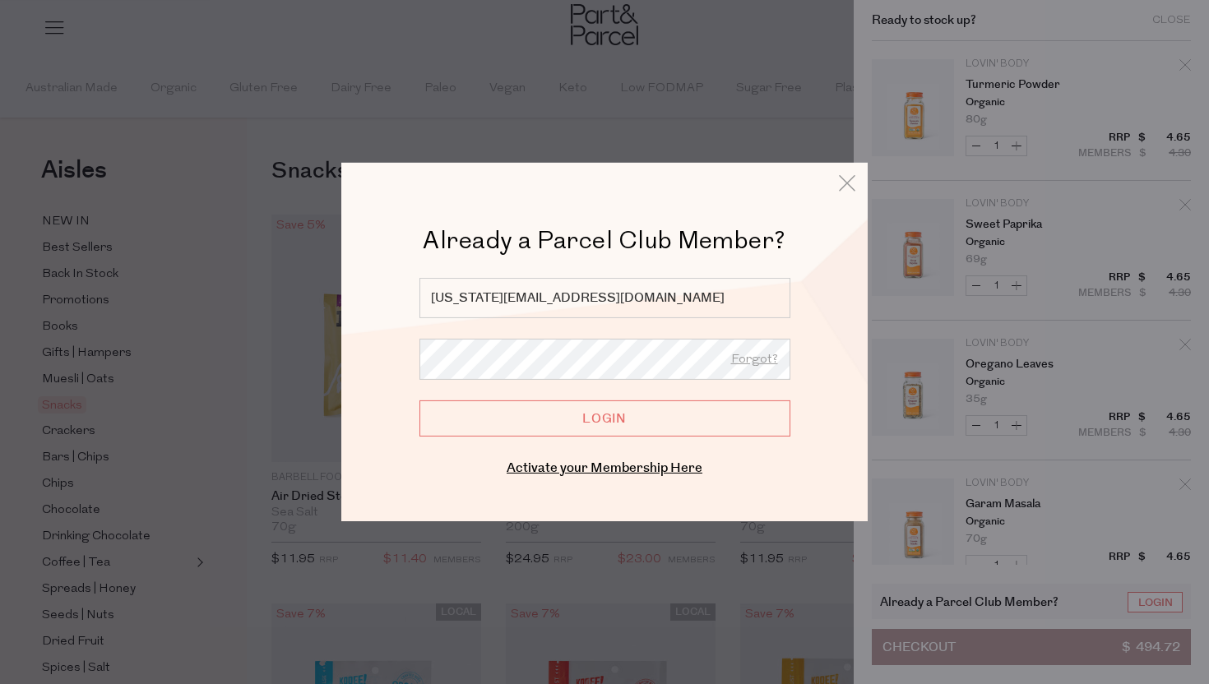
click at [600, 417] on input "Login" at bounding box center [604, 419] width 371 height 36
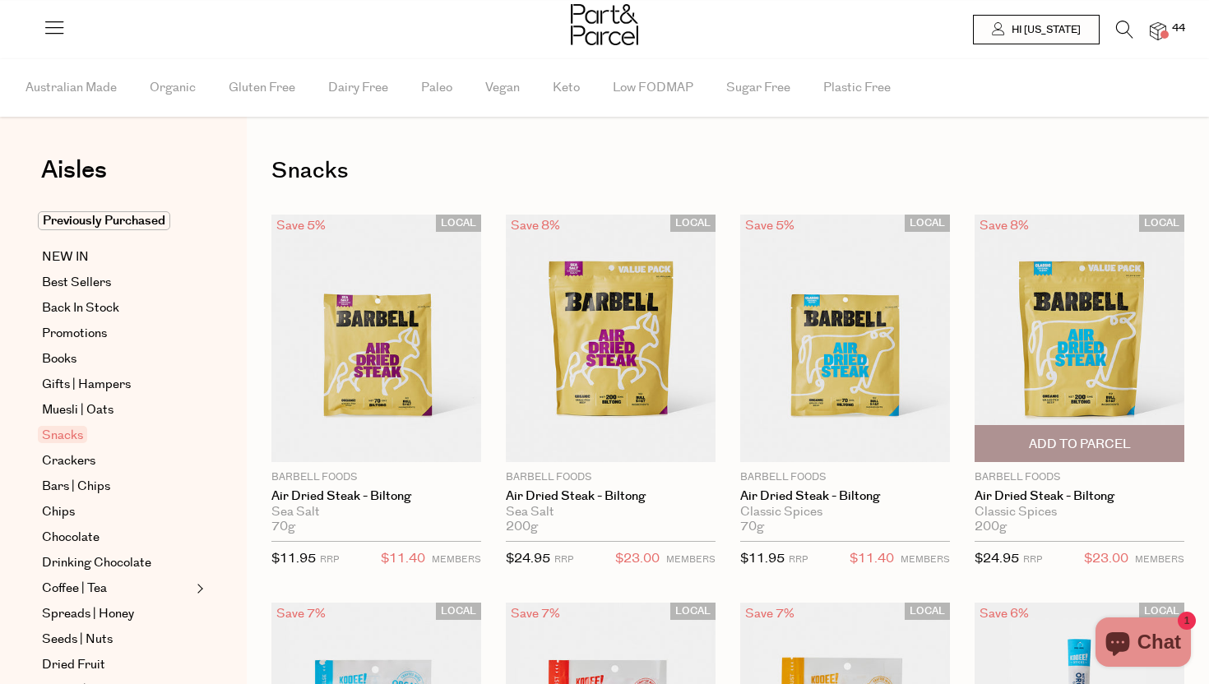
type input "3"
type input "2"
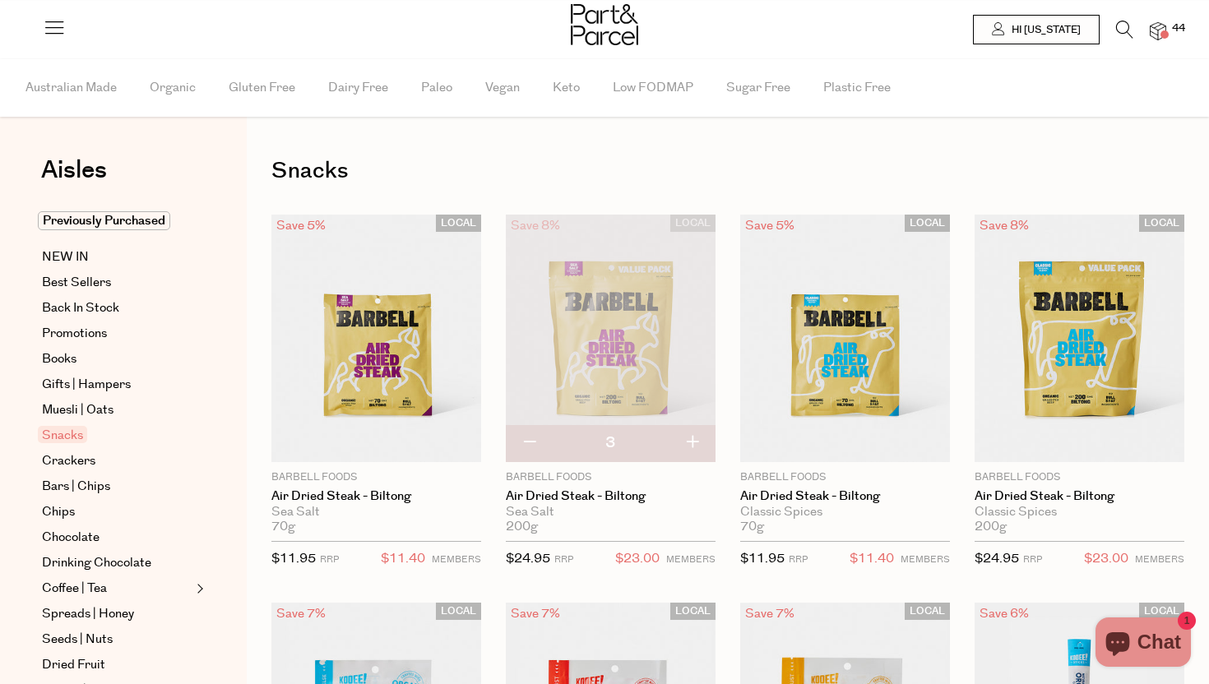
click at [1158, 31] on img at bounding box center [1158, 31] width 16 height 19
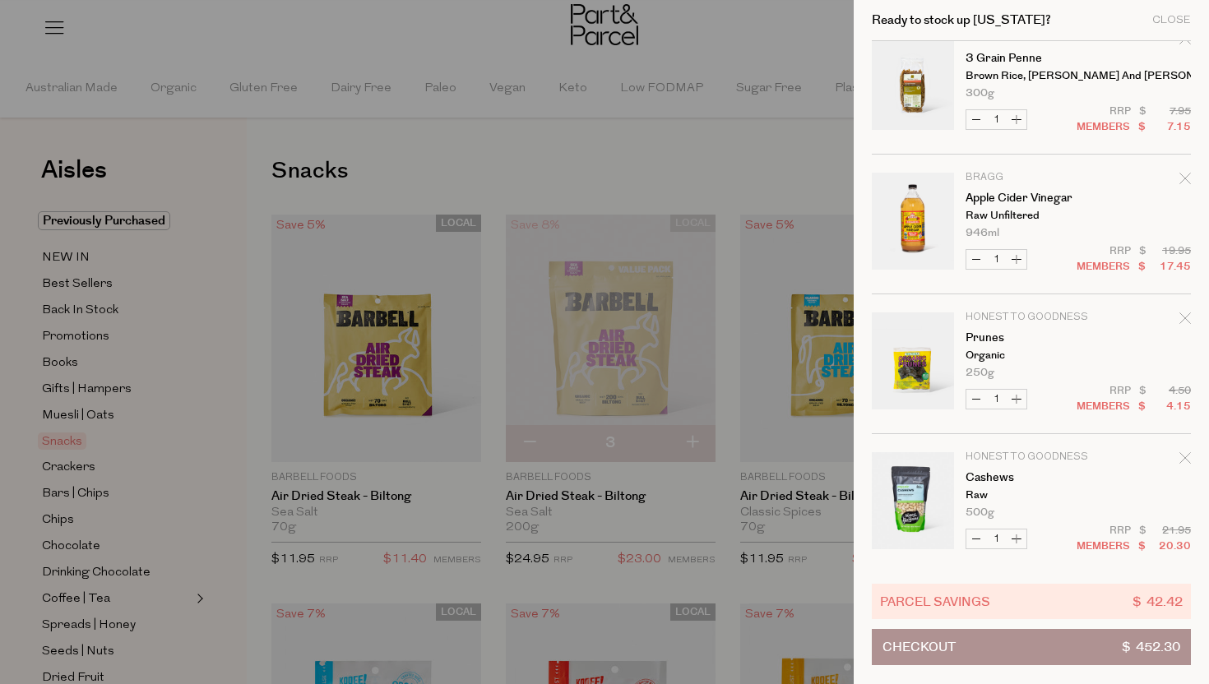
scroll to position [3950, 0]
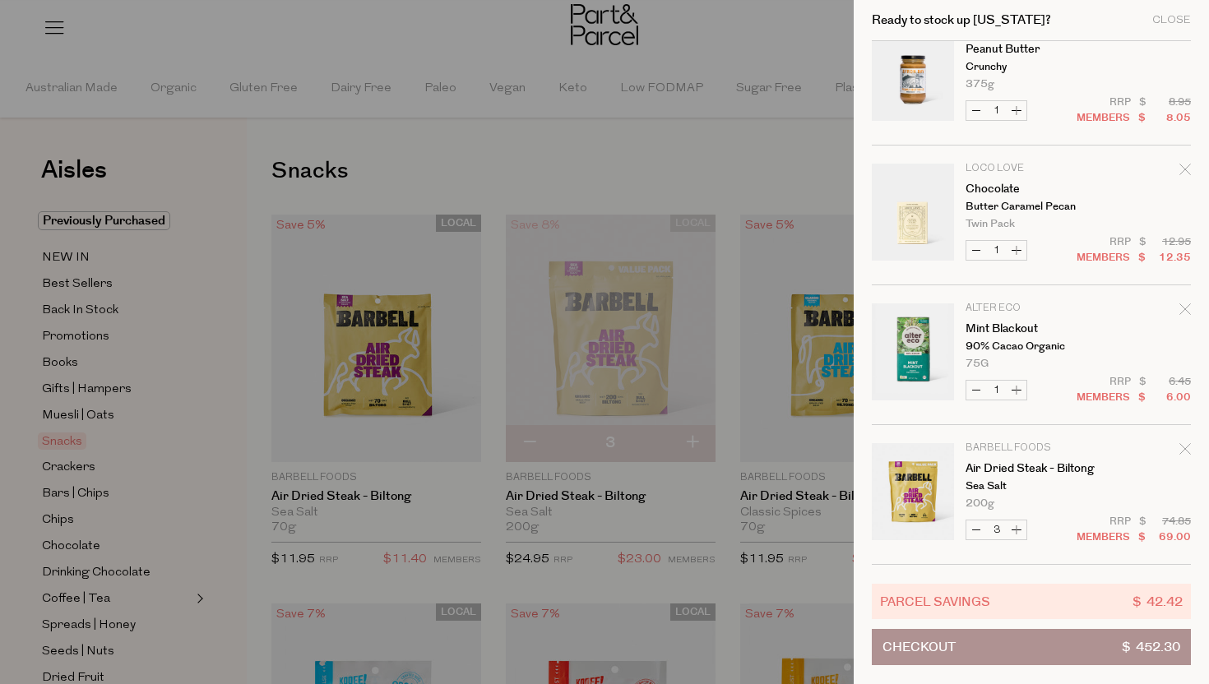
click at [1138, 641] on span "$ 452.30" at bounding box center [1151, 647] width 58 height 35
